Goal: Task Accomplishment & Management: Use online tool/utility

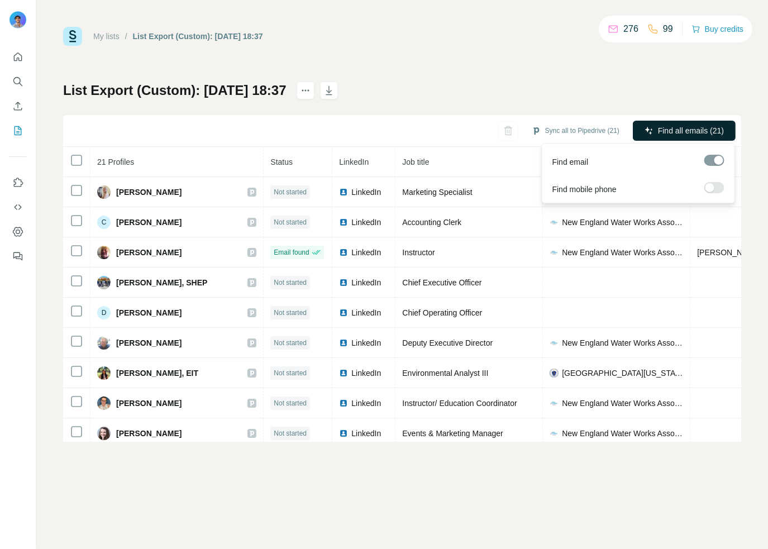
click at [700, 133] on span "Find all emails (21)" at bounding box center [691, 130] width 66 height 11
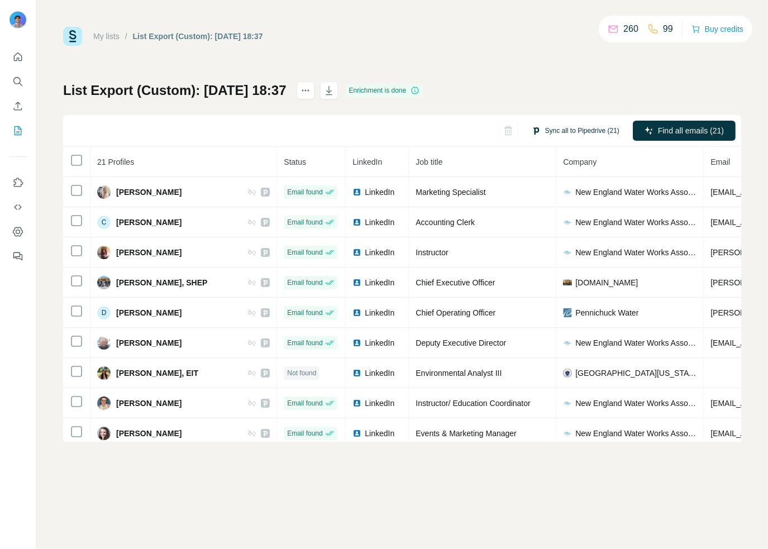
click at [576, 127] on button "Sync all to Pipedrive (21)" at bounding box center [575, 130] width 103 height 17
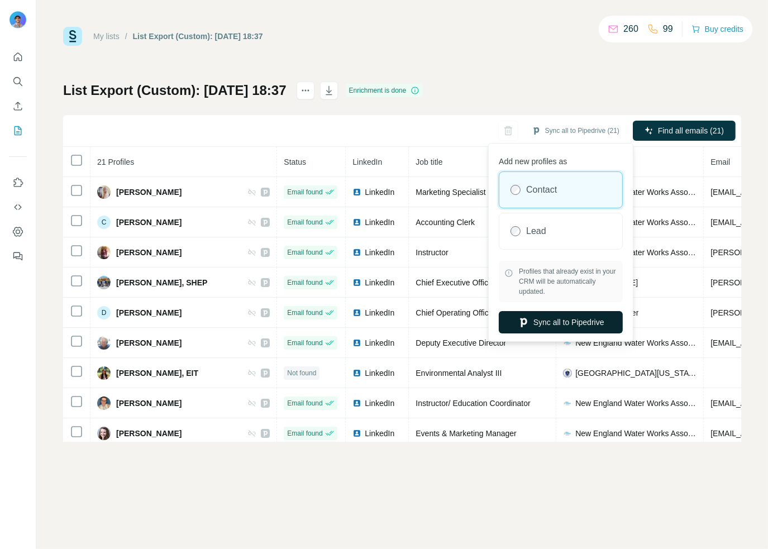
click at [568, 326] on button "Sync all to Pipedrive" at bounding box center [561, 322] width 124 height 22
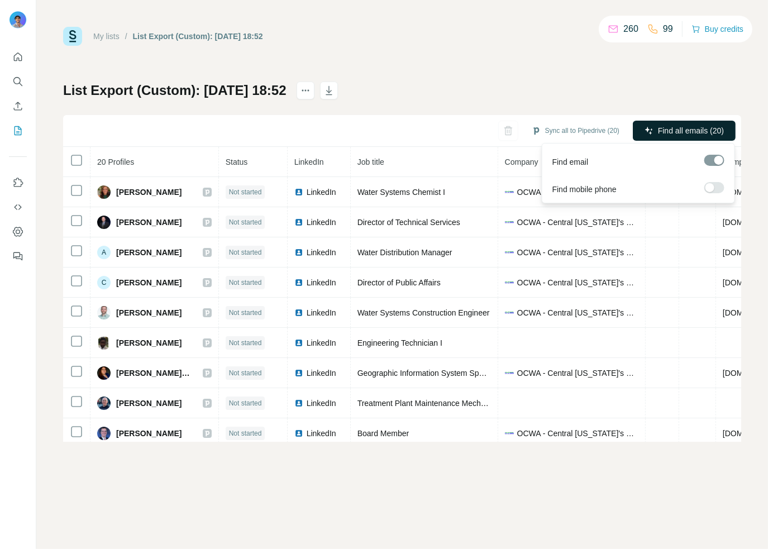
click at [666, 121] on button "Find all emails (20)" at bounding box center [684, 131] width 103 height 20
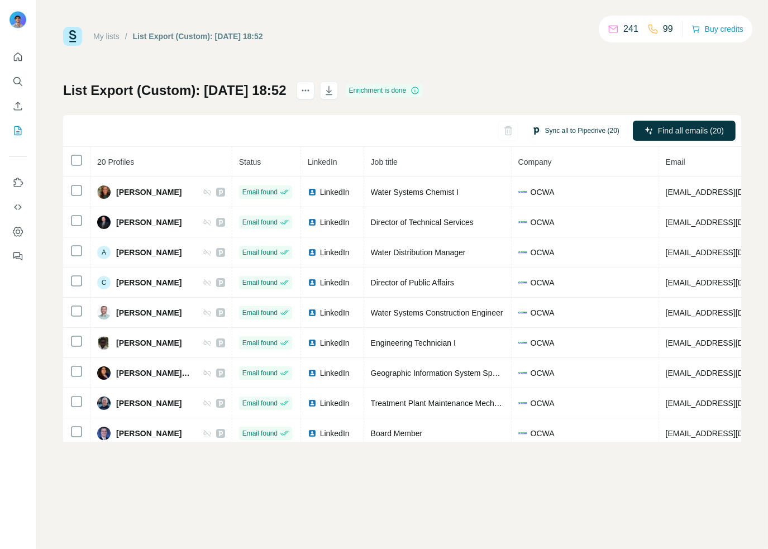
click at [595, 128] on button "Sync all to Pipedrive (20)" at bounding box center [575, 130] width 103 height 17
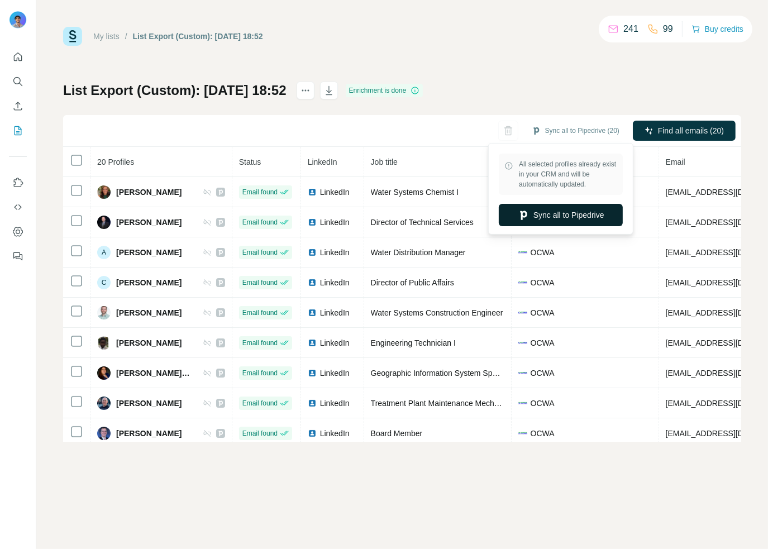
click at [577, 214] on button "Sync all to Pipedrive" at bounding box center [561, 215] width 124 height 22
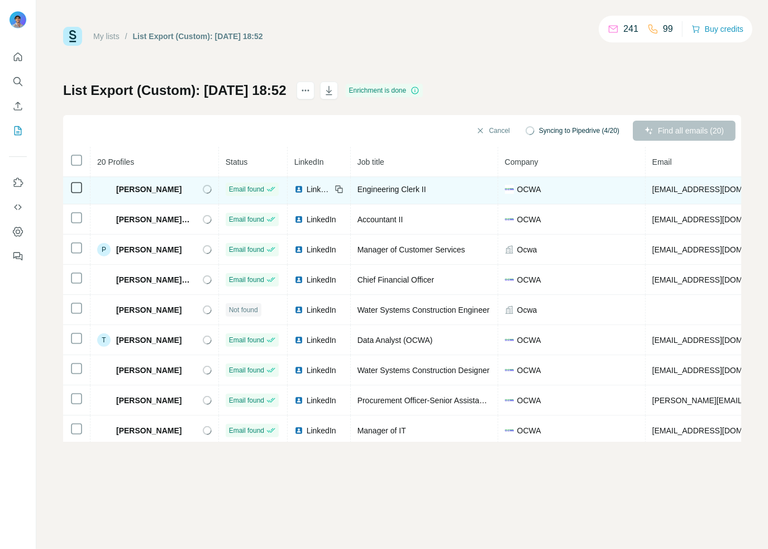
scroll to position [340, 0]
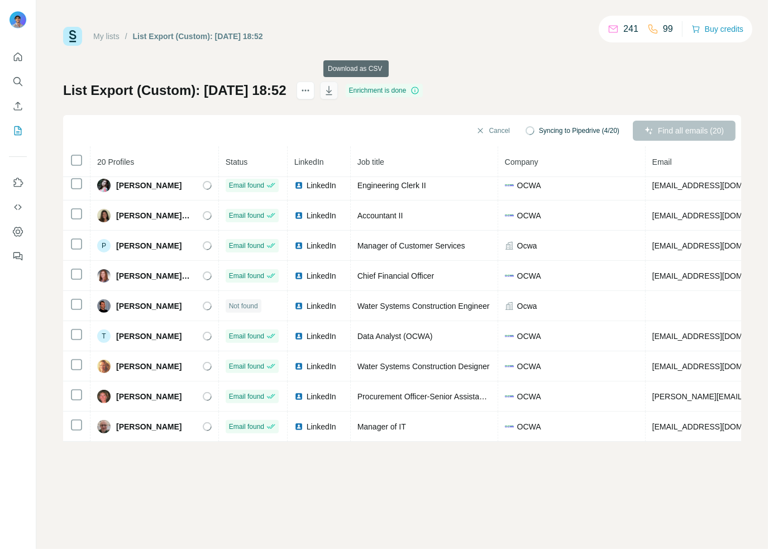
click at [334, 89] on icon "button" at bounding box center [328, 90] width 11 height 11
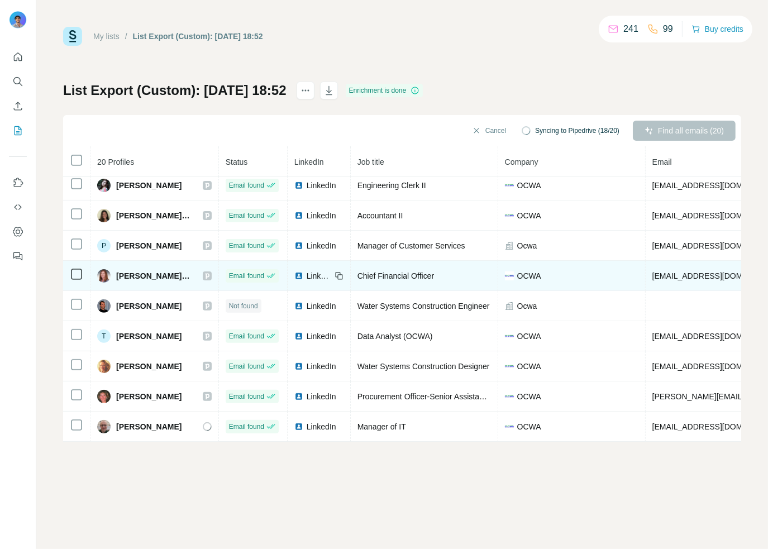
click at [210, 272] on icon at bounding box center [207, 275] width 7 height 9
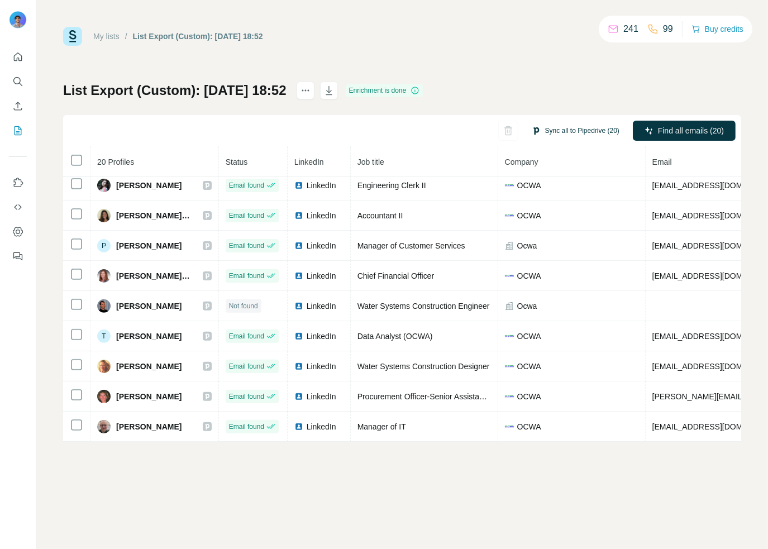
click at [575, 128] on button "Sync all to Pipedrive (20)" at bounding box center [575, 130] width 103 height 17
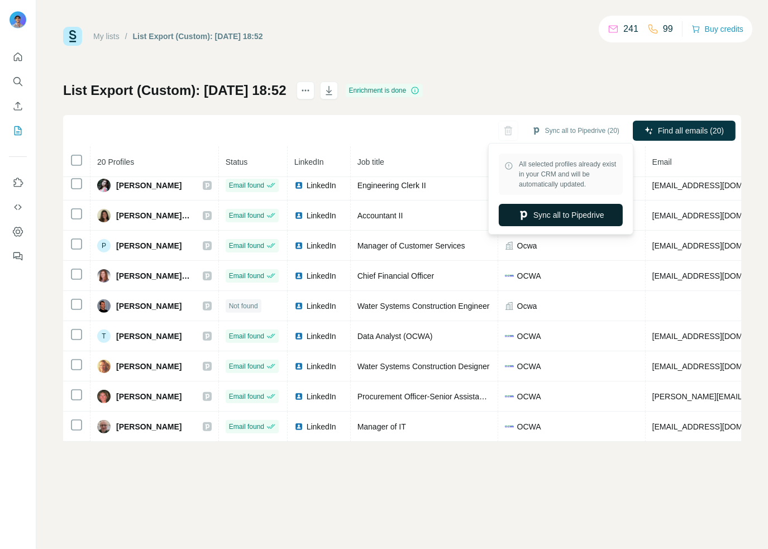
click at [567, 221] on button "Sync all to Pipedrive" at bounding box center [561, 215] width 124 height 22
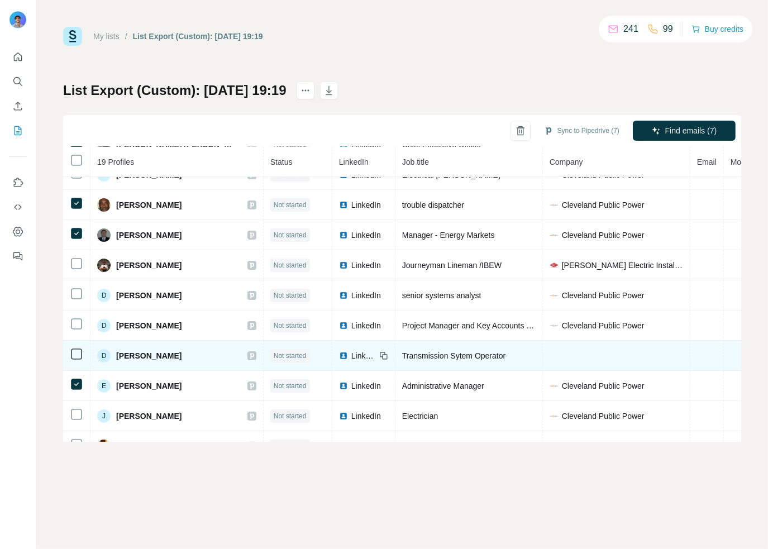
scroll to position [198, 0]
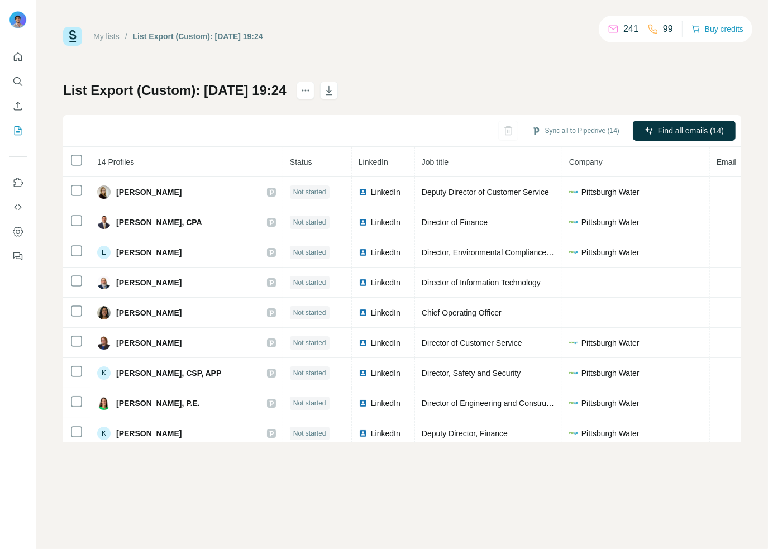
click at [683, 116] on div "Sync all to Pipedrive (14) Find all emails (14)" at bounding box center [402, 131] width 678 height 32
click at [683, 121] on button "Find all emails (14)" at bounding box center [684, 131] width 103 height 20
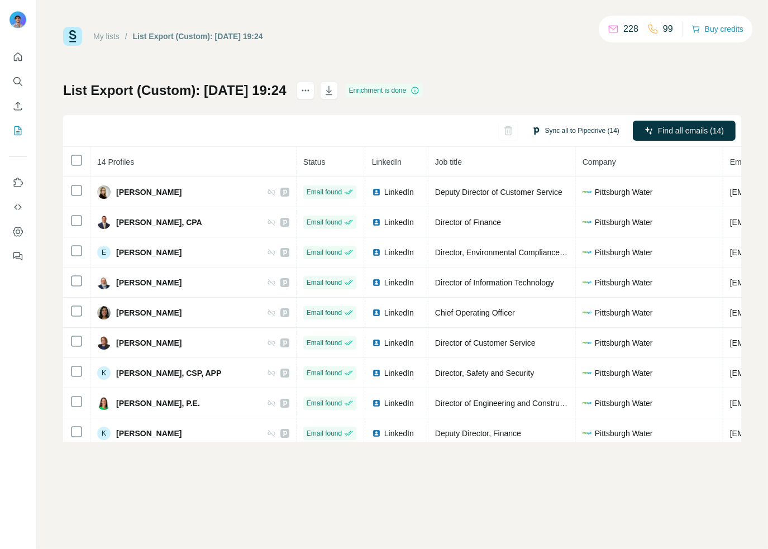
click at [569, 127] on button "Sync all to Pipedrive (14)" at bounding box center [575, 130] width 103 height 17
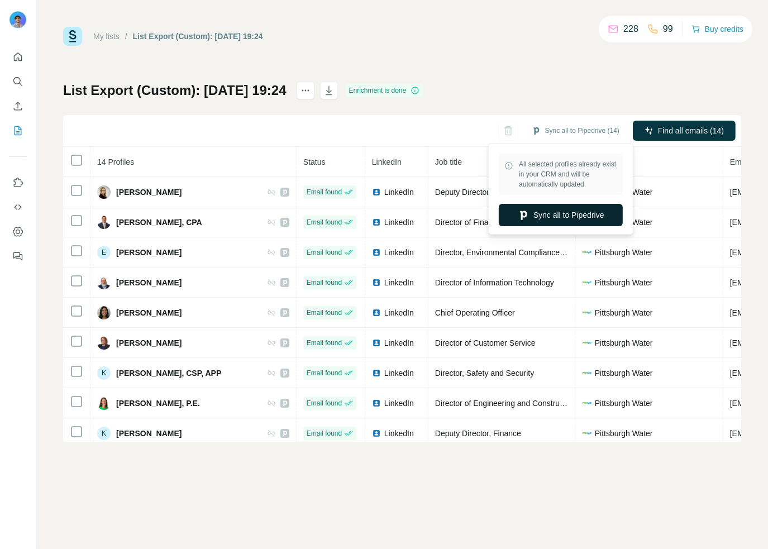
click at [567, 218] on button "Sync all to Pipedrive" at bounding box center [561, 215] width 124 height 22
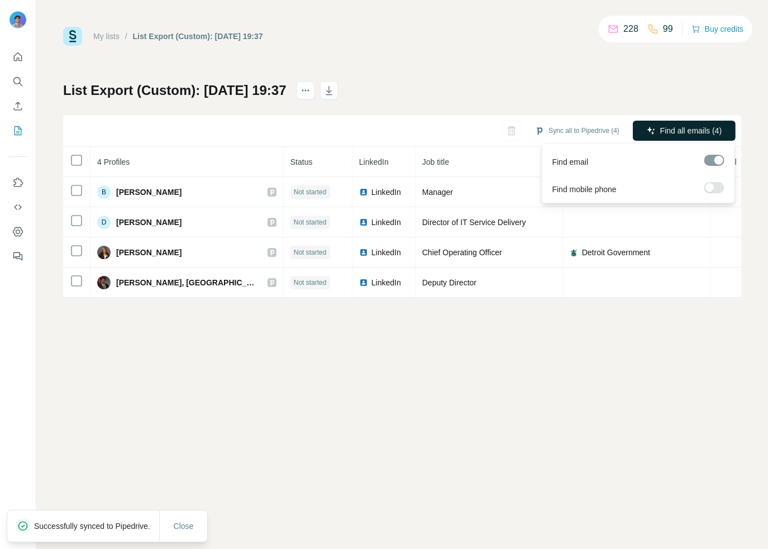
click at [685, 127] on span "Find all emails (4)" at bounding box center [690, 130] width 61 height 11
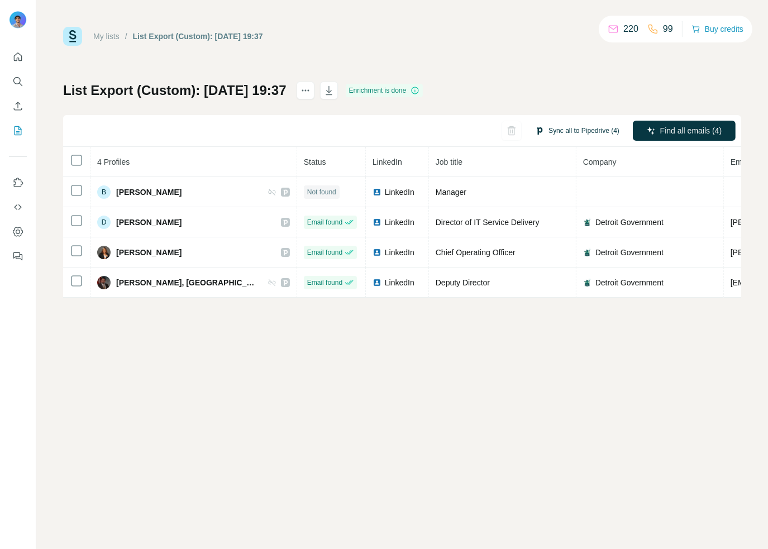
click at [577, 132] on button "Sync all to Pipedrive (4)" at bounding box center [577, 130] width 100 height 17
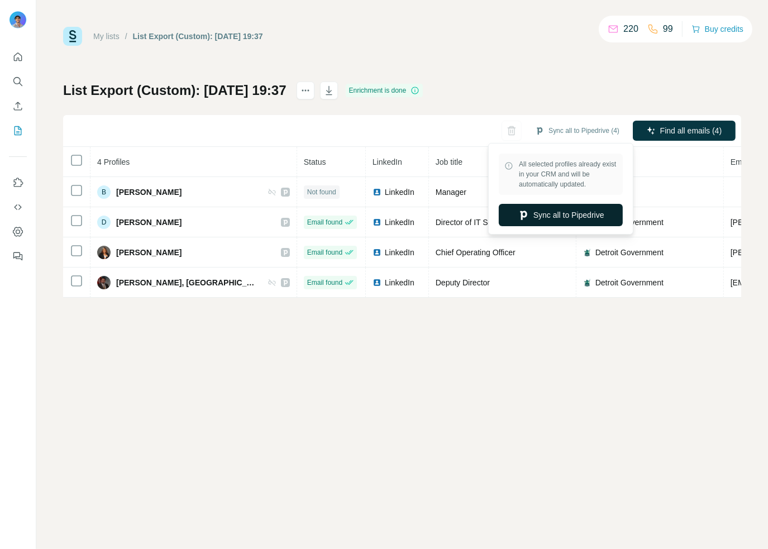
click at [553, 207] on button "Sync all to Pipedrive" at bounding box center [561, 215] width 124 height 22
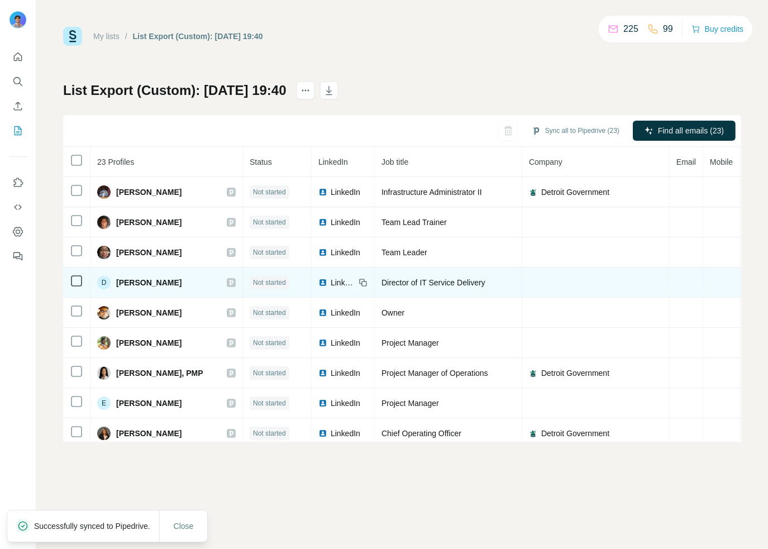
scroll to position [40, 0]
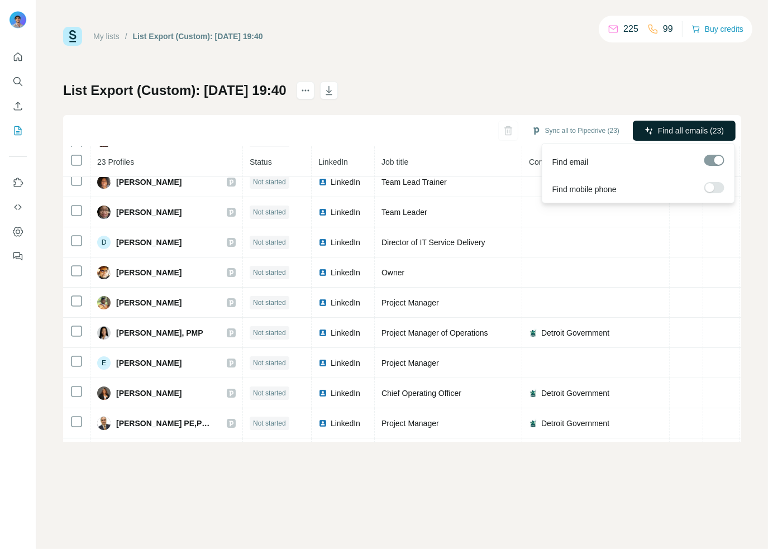
click at [683, 127] on span "Find all emails (23)" at bounding box center [691, 130] width 66 height 11
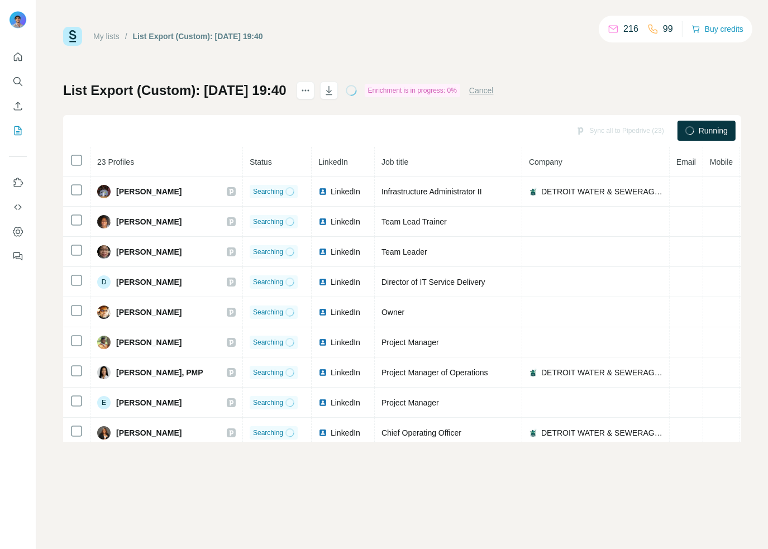
scroll to position [0, 0]
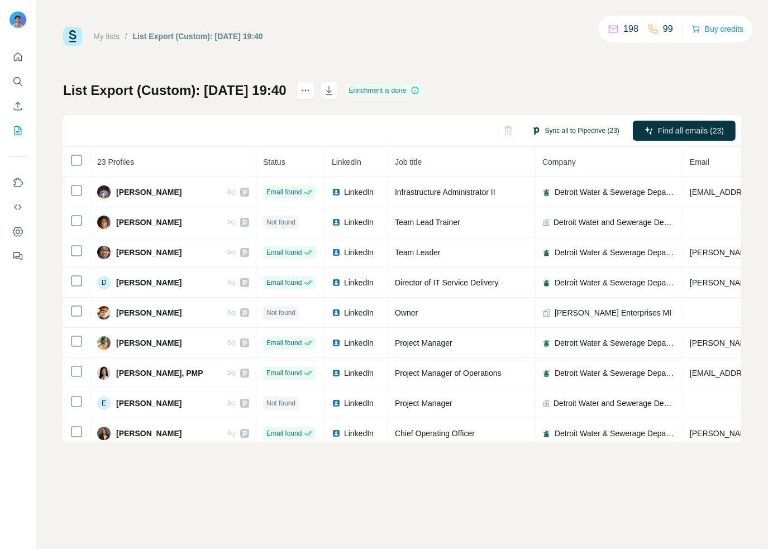
click at [574, 130] on button "Sync all to Pipedrive (23)" at bounding box center [575, 130] width 103 height 17
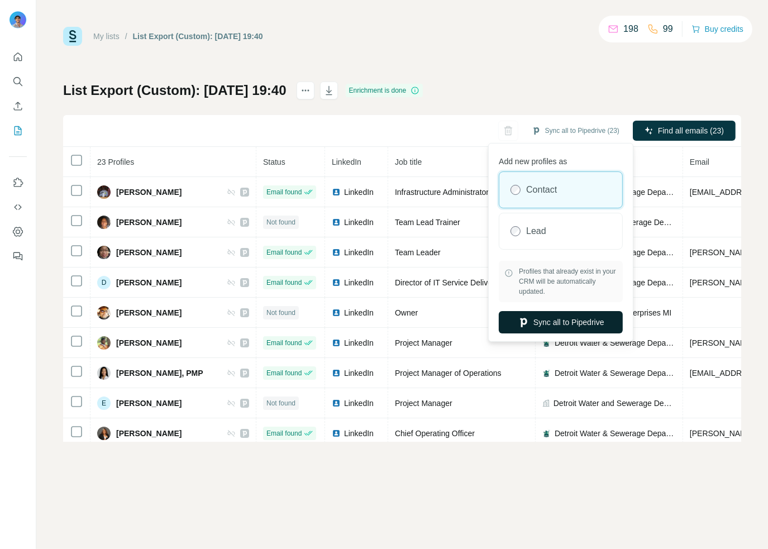
click at [575, 315] on button "Sync all to Pipedrive" at bounding box center [561, 322] width 124 height 22
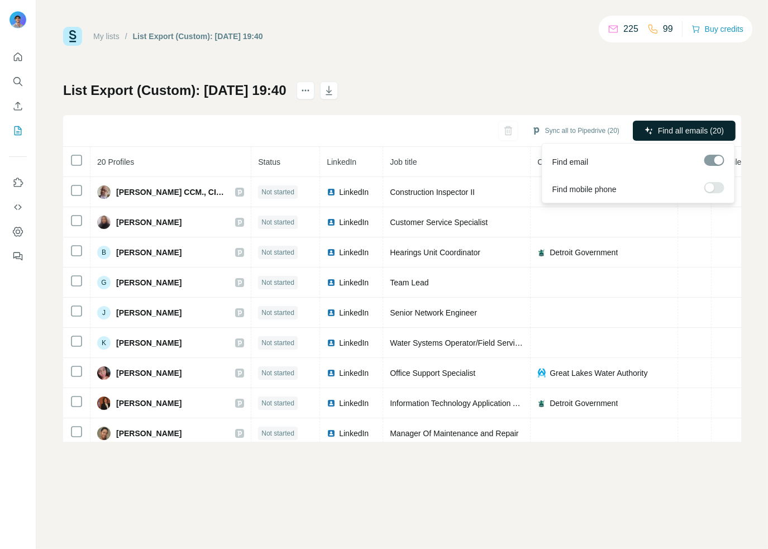
click at [667, 122] on button "Find all emails (20)" at bounding box center [684, 131] width 103 height 20
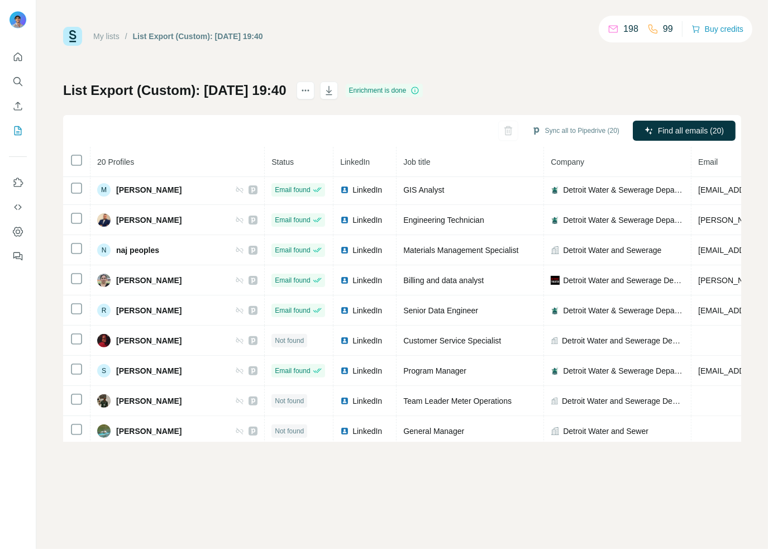
scroll to position [340, 0]
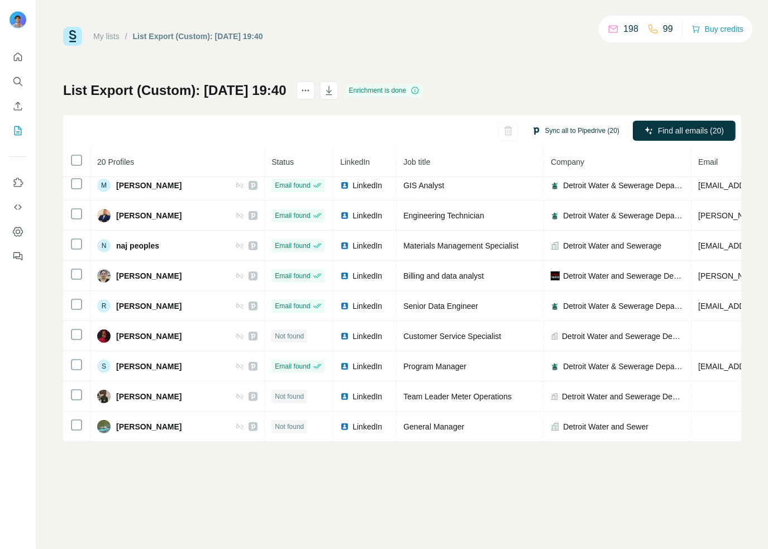
click at [595, 135] on button "Sync all to Pipedrive (20)" at bounding box center [575, 130] width 103 height 17
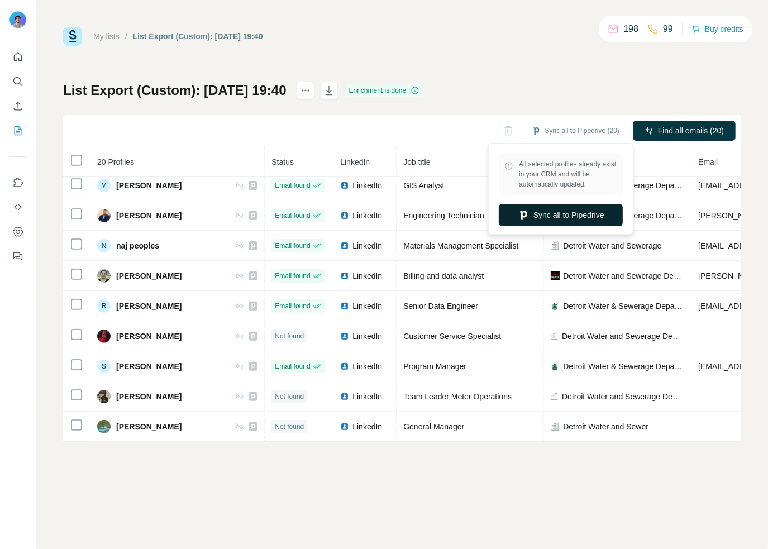
click at [572, 216] on button "Sync all to Pipedrive" at bounding box center [561, 215] width 124 height 22
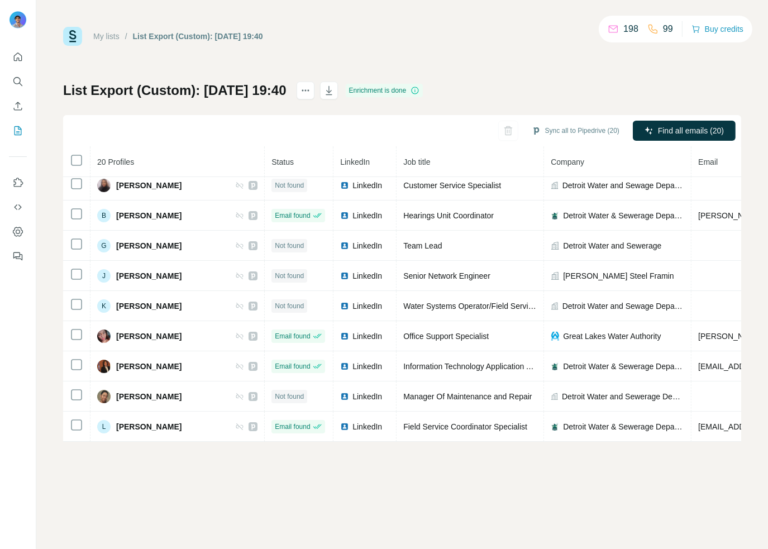
scroll to position [40, 0]
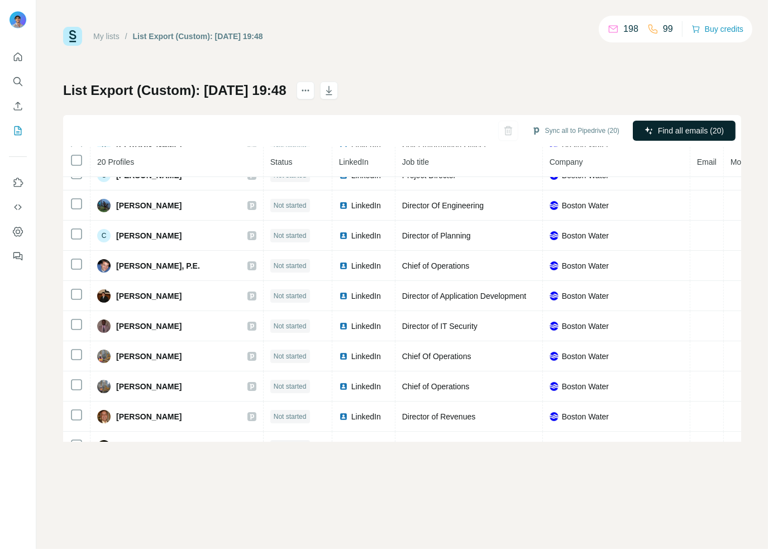
scroll to position [168, 0]
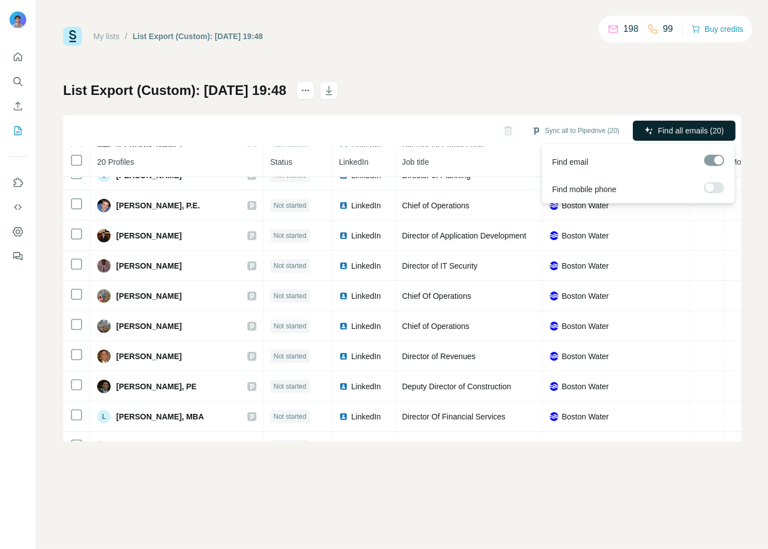
click at [703, 136] on span "Find all emails (20)" at bounding box center [691, 130] width 66 height 11
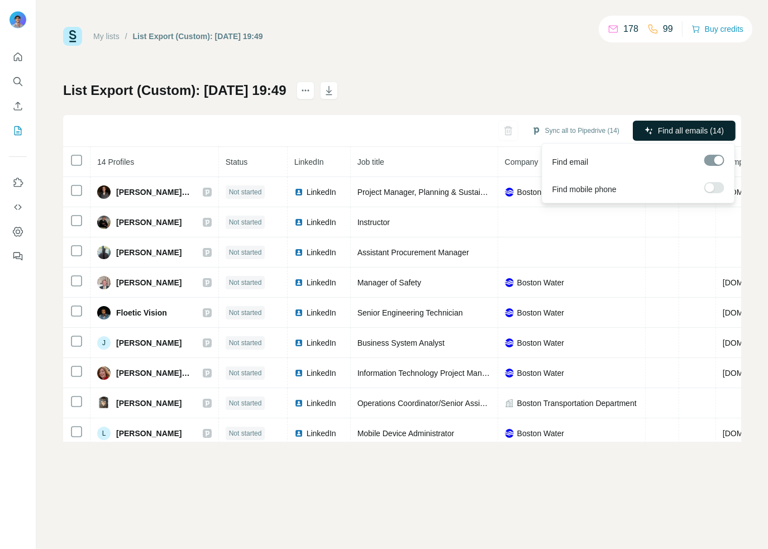
click at [699, 127] on span "Find all emails (14)" at bounding box center [691, 130] width 66 height 11
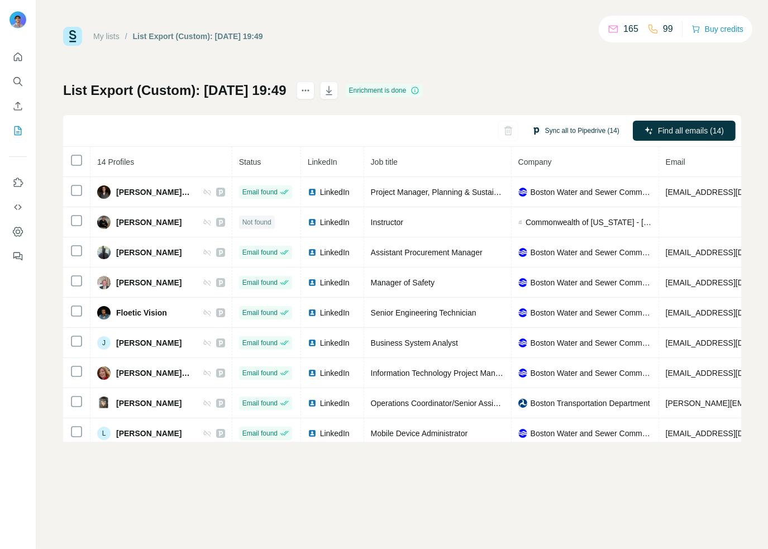
click at [565, 127] on button "Sync all to Pipedrive (14)" at bounding box center [575, 130] width 103 height 17
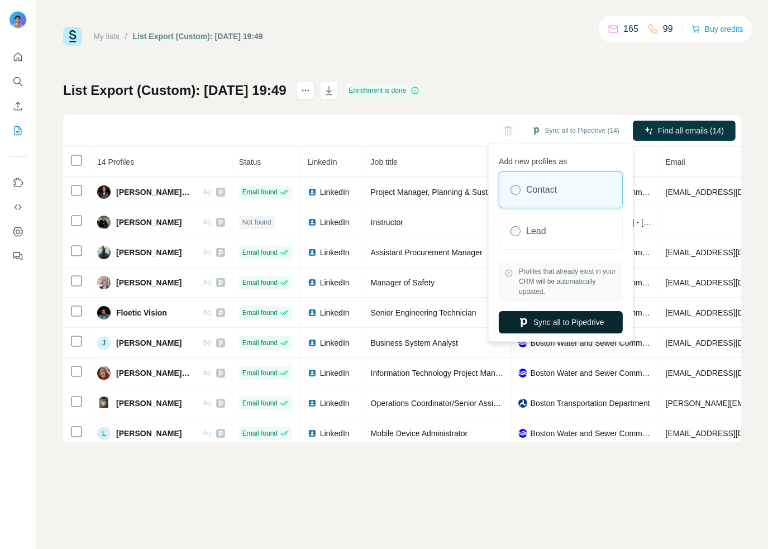
click at [553, 327] on button "Sync all to Pipedrive" at bounding box center [561, 322] width 124 height 22
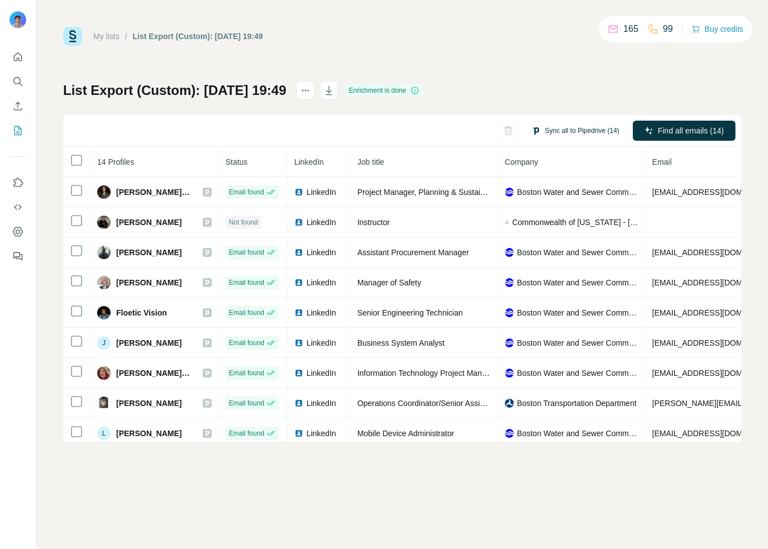
click at [575, 128] on button "Sync all to Pipedrive (14)" at bounding box center [575, 130] width 103 height 17
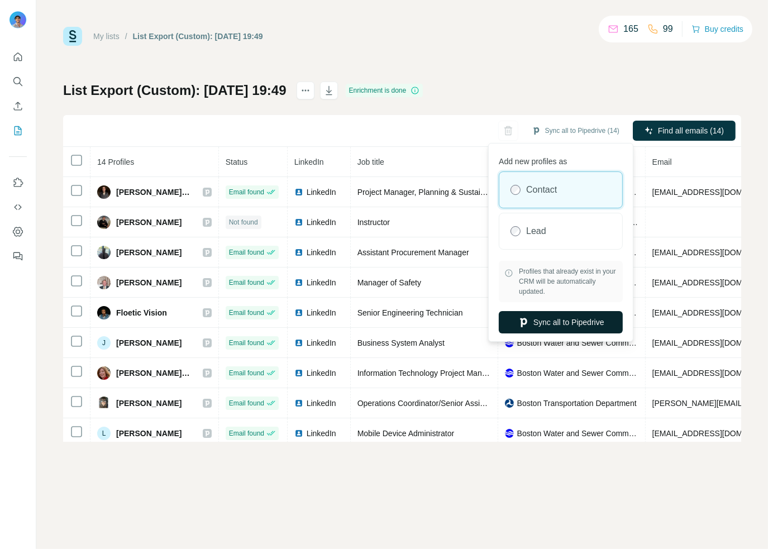
click at [587, 317] on button "Sync all to Pipedrive" at bounding box center [561, 322] width 124 height 22
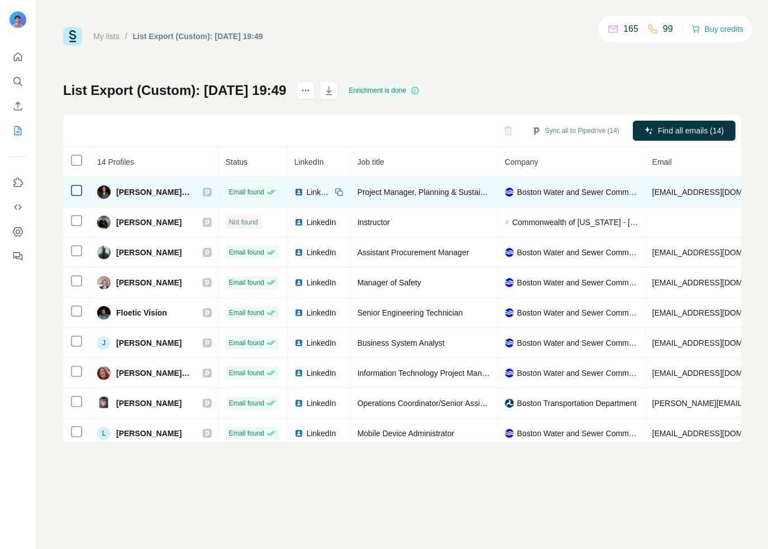
click at [208, 193] on icon at bounding box center [207, 192] width 7 height 9
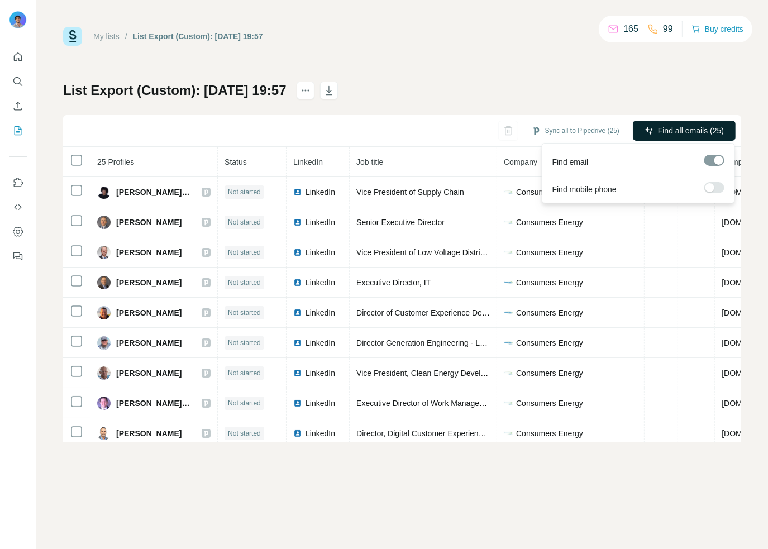
click at [690, 129] on span "Find all emails (25)" at bounding box center [691, 130] width 66 height 11
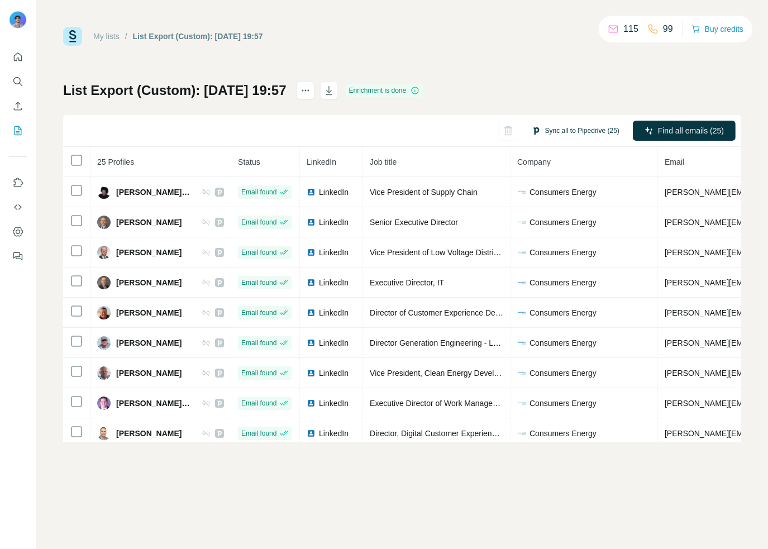
click at [581, 125] on button "Sync all to Pipedrive (25)" at bounding box center [575, 130] width 103 height 17
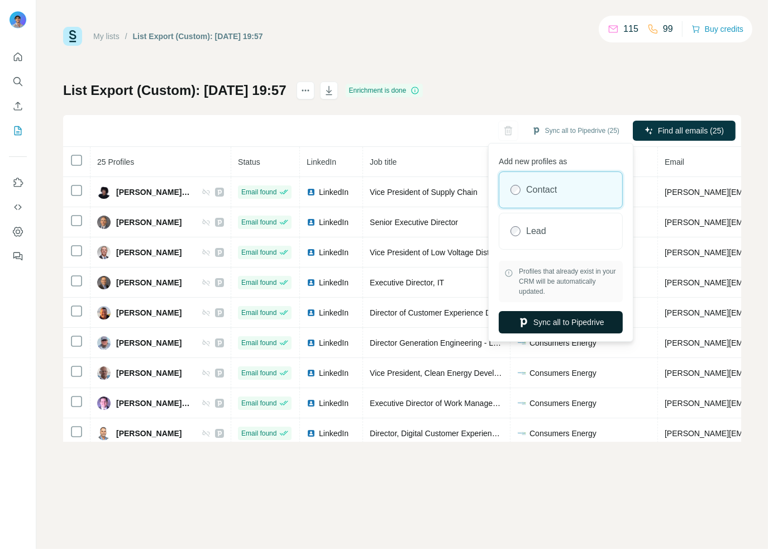
click at [592, 313] on button "Sync all to Pipedrive" at bounding box center [561, 322] width 124 height 22
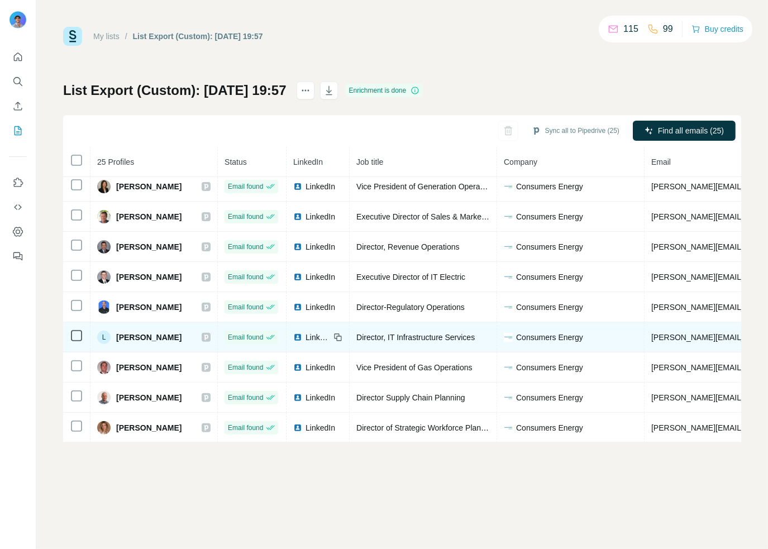
scroll to position [340, 0]
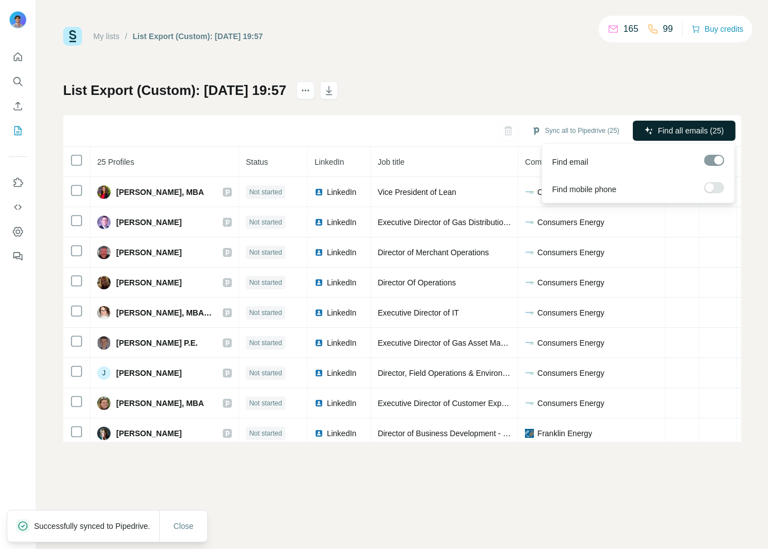
click at [697, 123] on button "Find all emails (25)" at bounding box center [684, 131] width 103 height 20
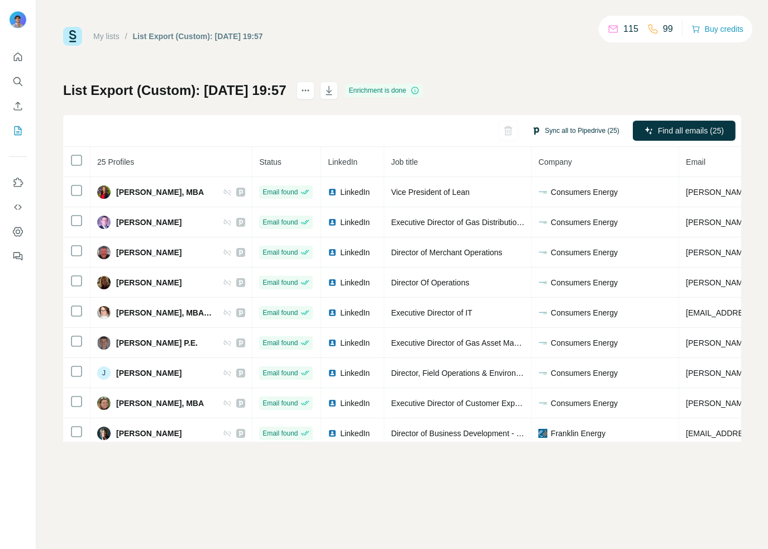
click at [567, 125] on button "Sync all to Pipedrive (25)" at bounding box center [575, 130] width 103 height 17
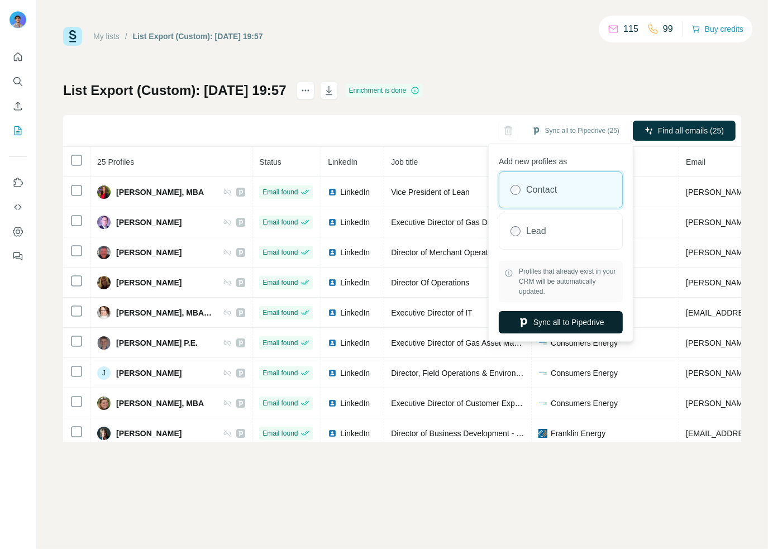
click at [571, 320] on button "Sync all to Pipedrive" at bounding box center [561, 322] width 124 height 22
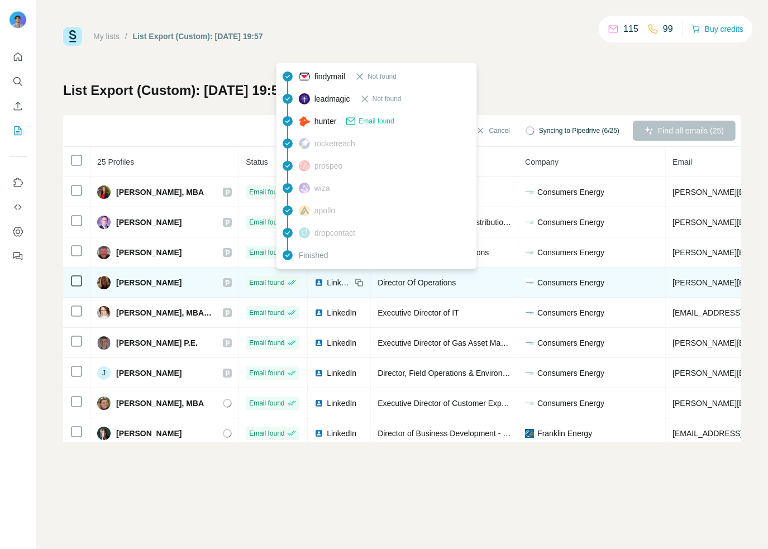
scroll to position [40, 0]
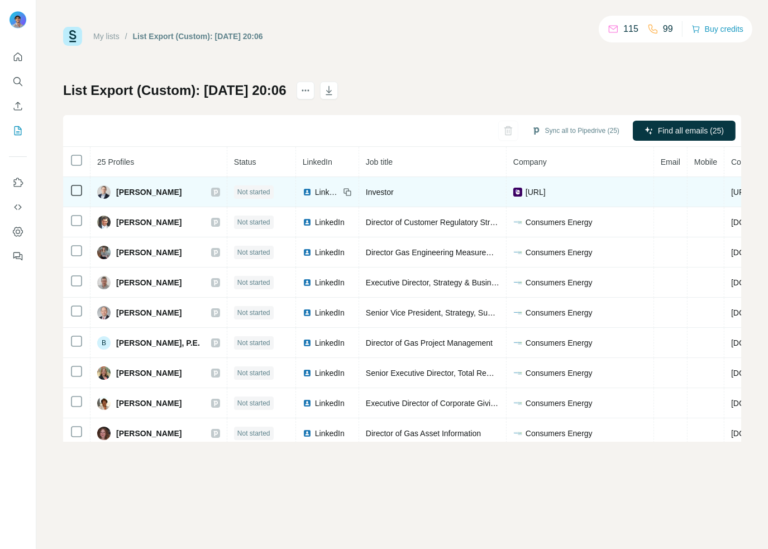
click at [525, 189] on span "[URL]" at bounding box center [535, 192] width 20 height 11
click at [556, 189] on div "[URL]" at bounding box center [579, 192] width 133 height 11
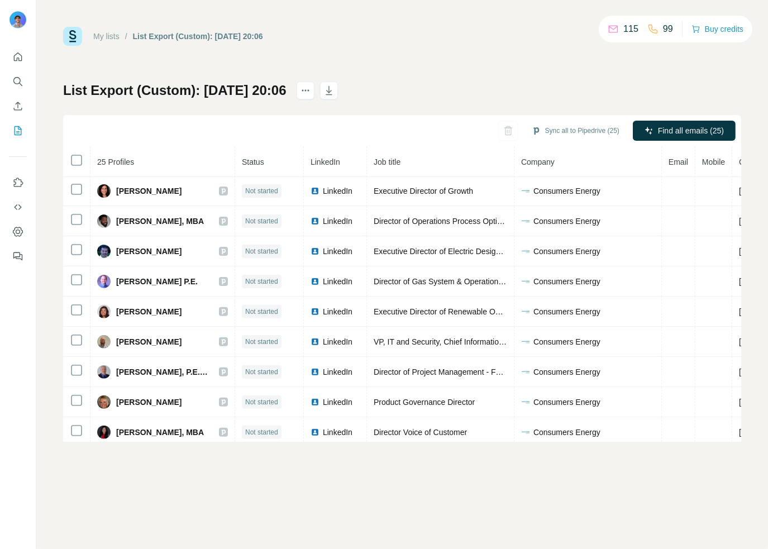
scroll to position [340, 0]
